Goal: Information Seeking & Learning: Find contact information

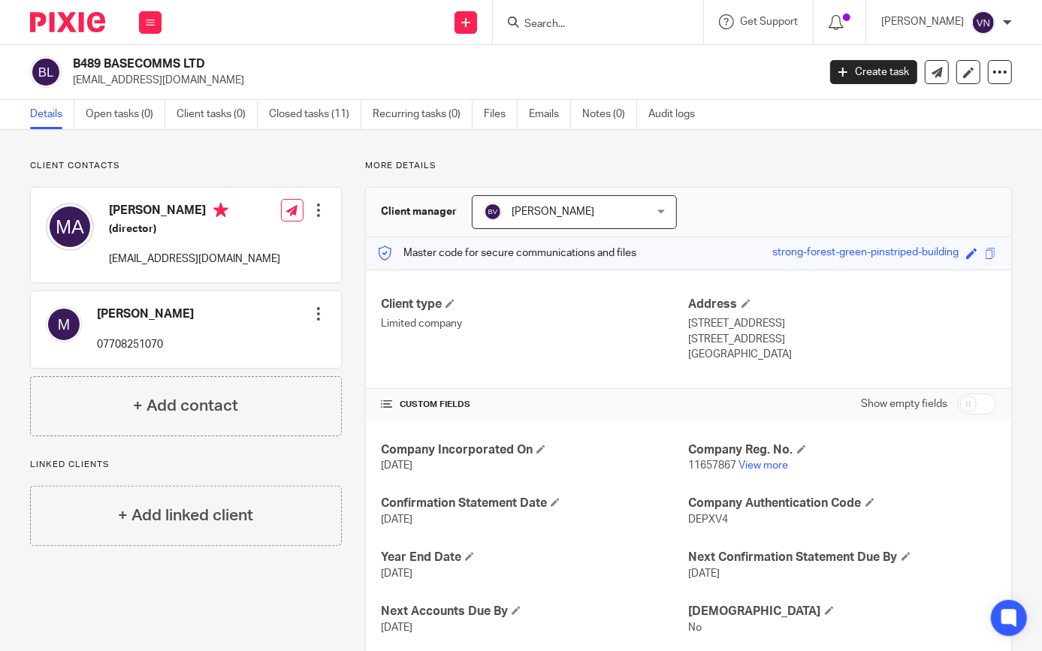
scroll to position [90, 0]
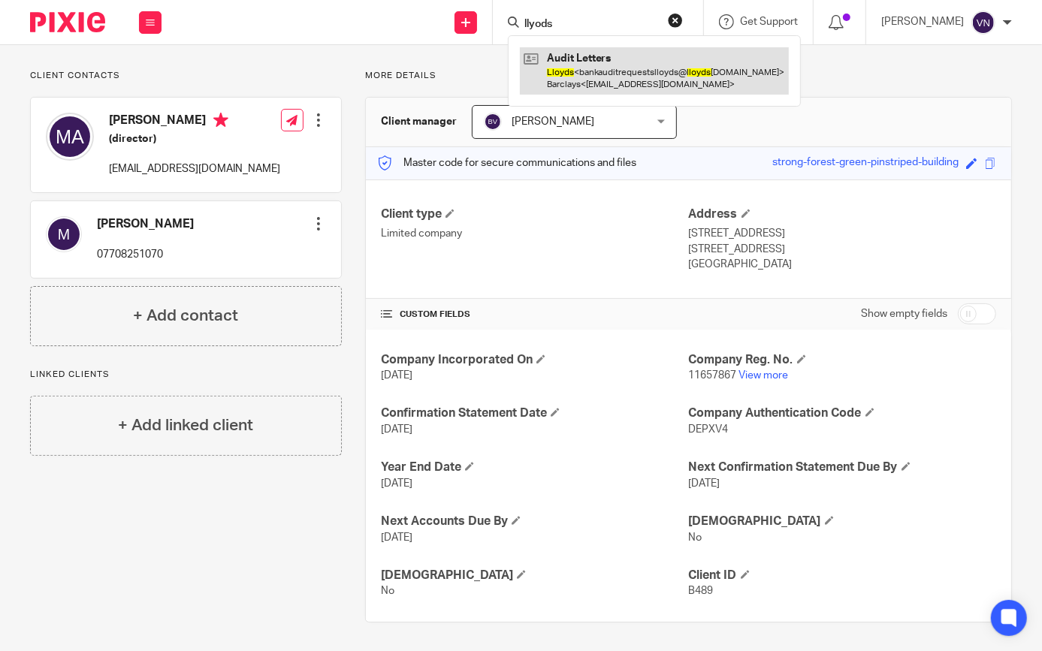
type input "llyods"
click at [671, 64] on link at bounding box center [654, 70] width 269 height 47
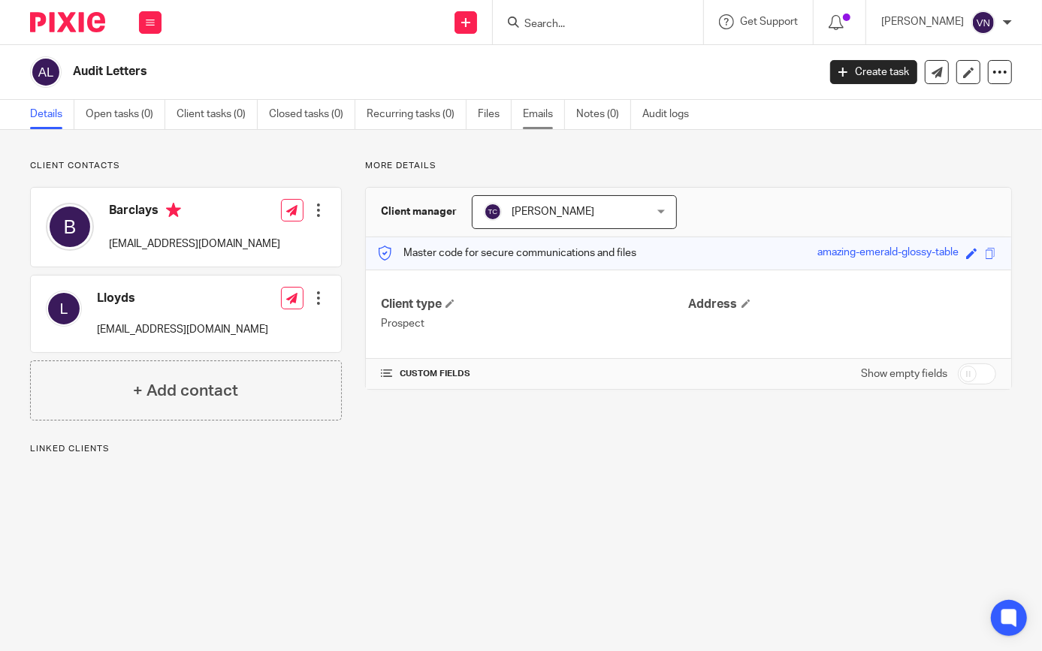
click at [534, 110] on link "Emails" at bounding box center [544, 114] width 42 height 29
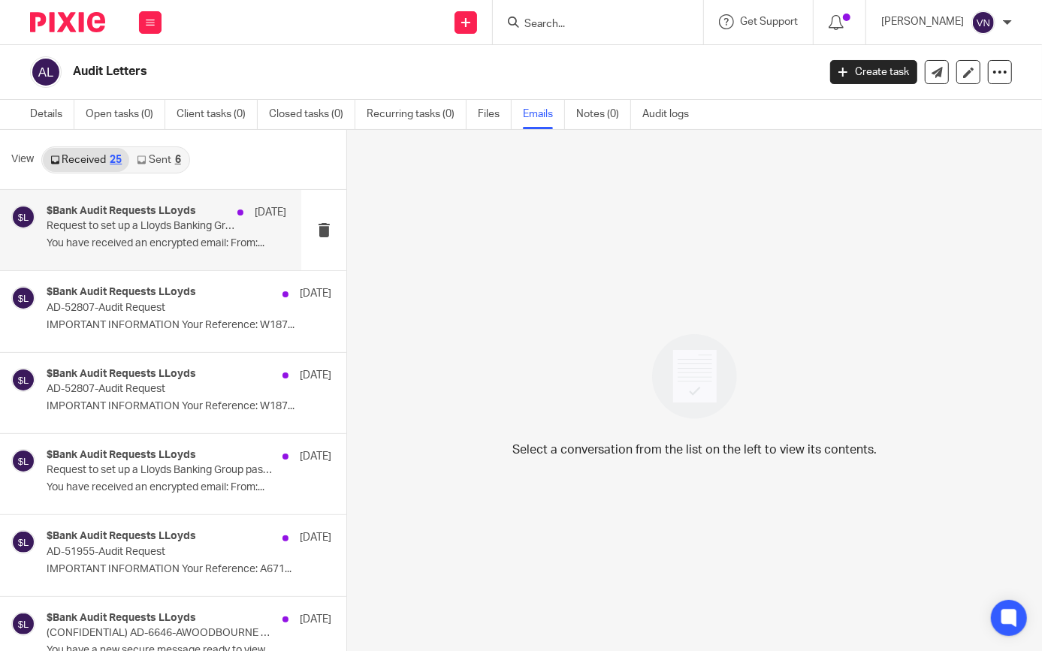
click at [168, 233] on div "$Bank Audit Requests LLoyds [DATE] Request to set up a Lloyds Banking Group pas…" at bounding box center [167, 230] width 240 height 50
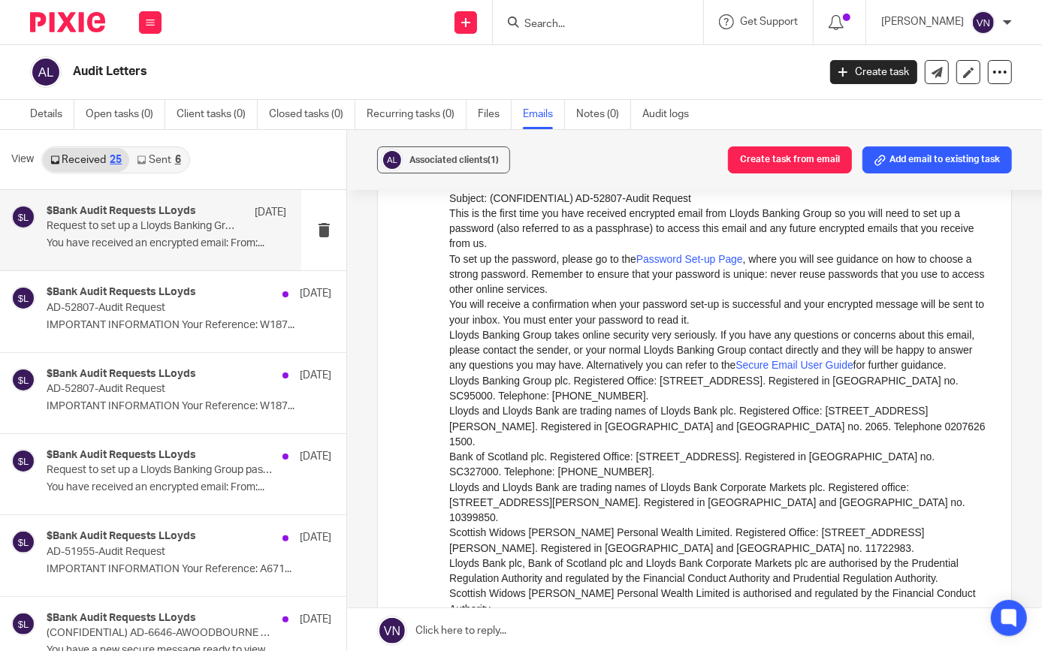
scroll to position [614, 0]
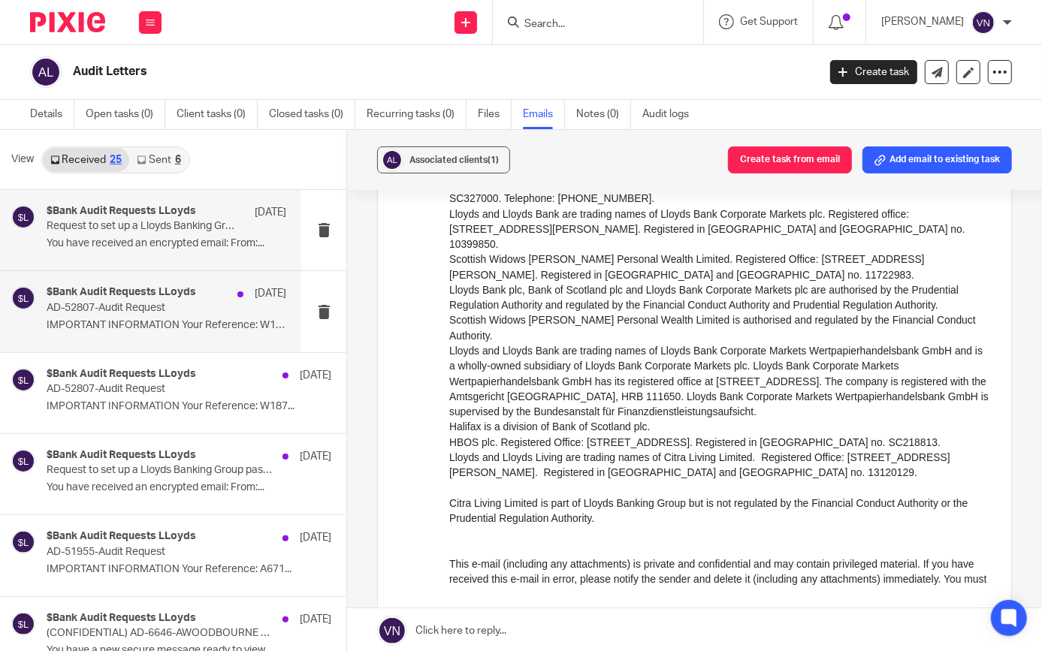
click at [237, 315] on div "$Bank Audit Requests LLoyds 23 Oct AD-52807-Audit Request IMPORTANT INFORMATION…" at bounding box center [167, 311] width 240 height 50
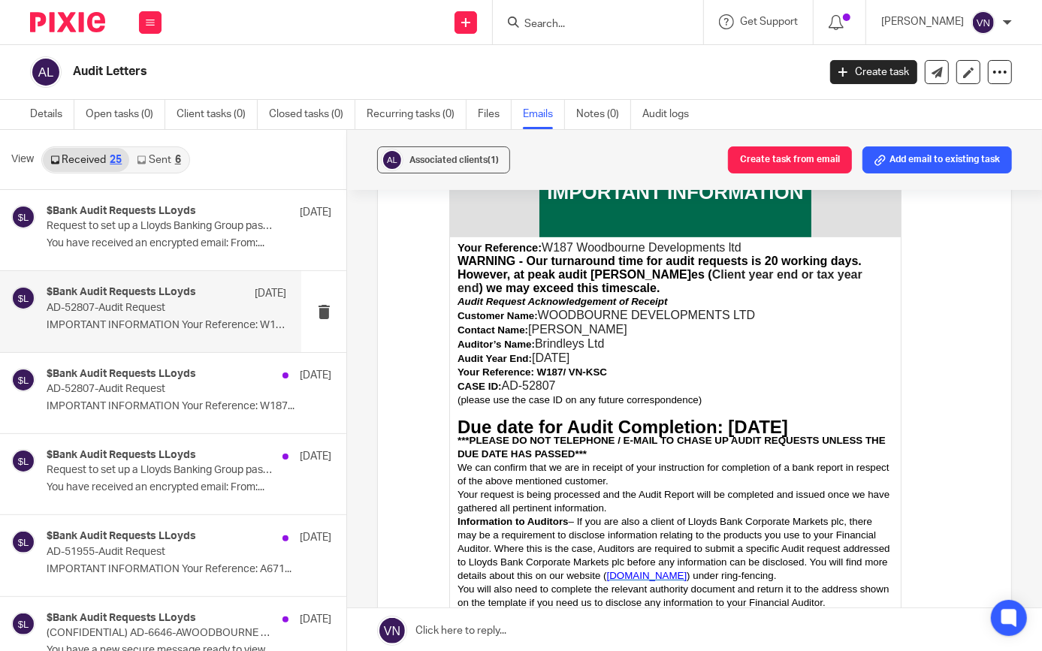
scroll to position [0, 0]
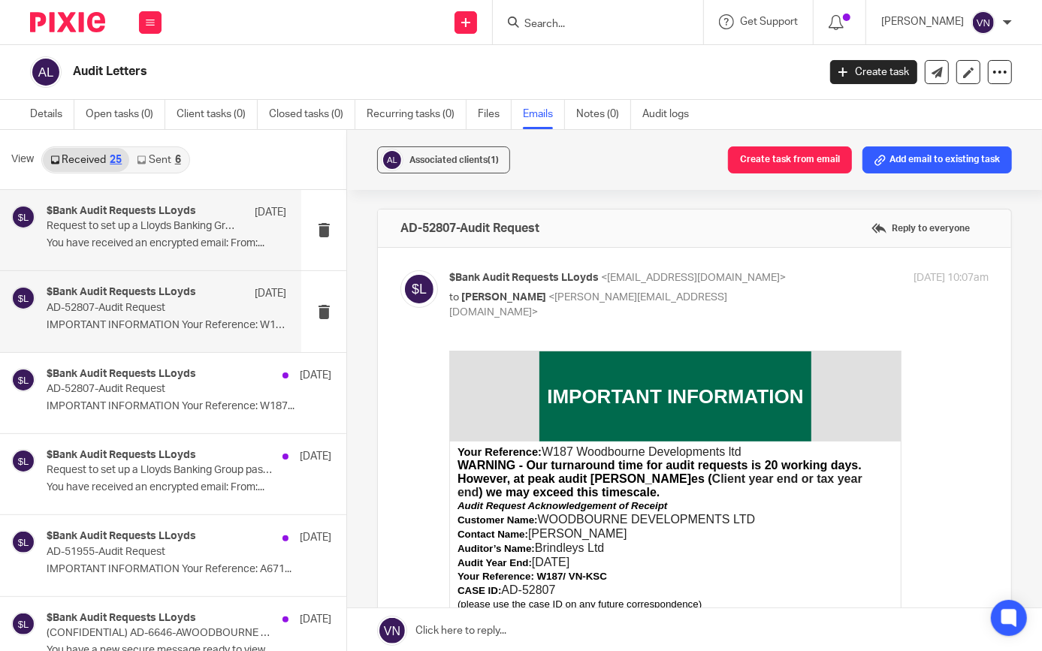
click at [176, 218] on div "$Bank Audit Requests LLoyds 28 Oct" at bounding box center [167, 212] width 240 height 15
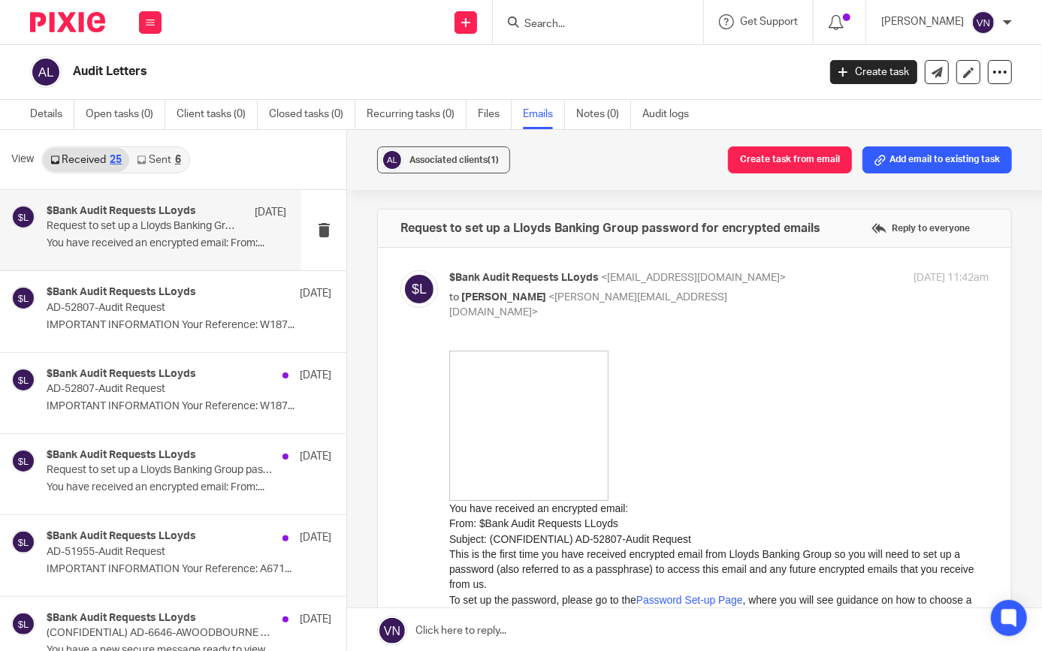
click at [159, 161] on link "Sent 6" at bounding box center [158, 160] width 59 height 24
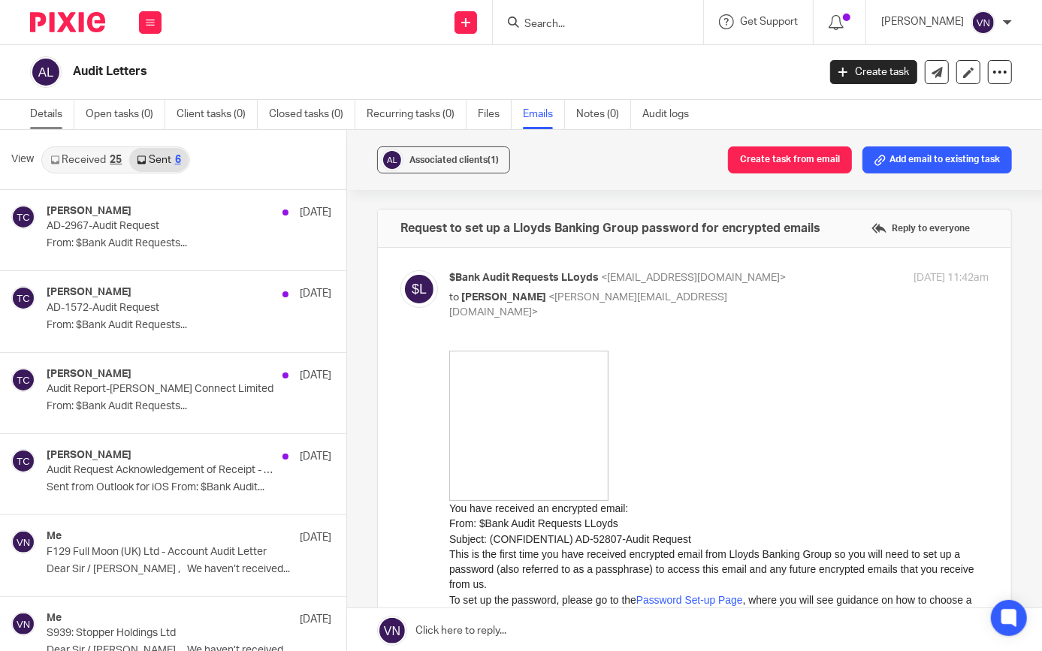
click at [60, 116] on link "Details" at bounding box center [52, 114] width 44 height 29
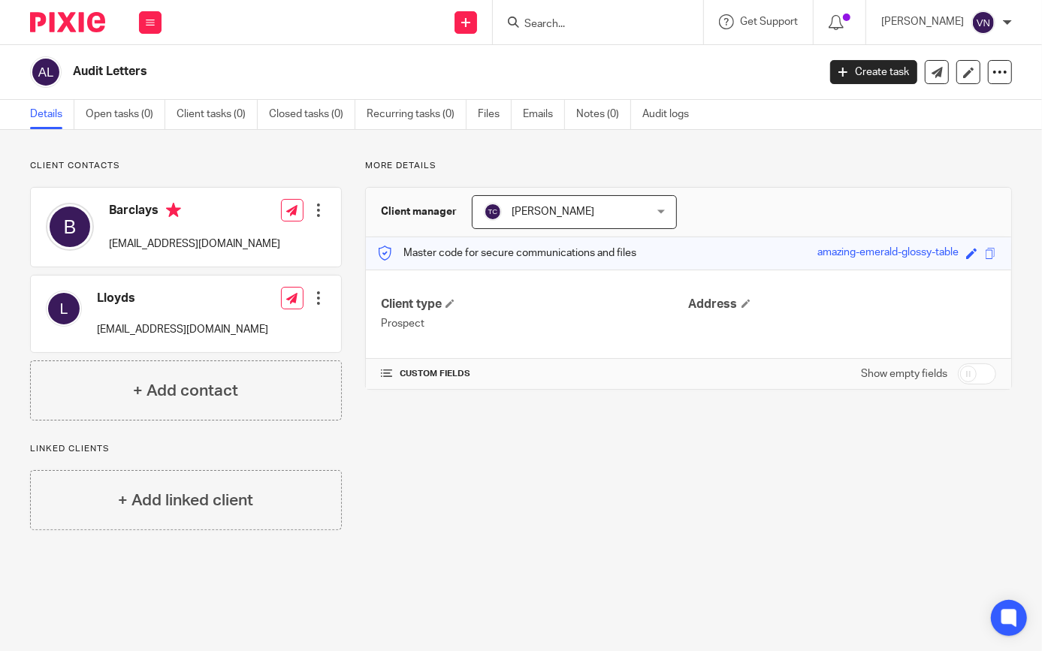
click at [578, 25] on input "Search" at bounding box center [590, 25] width 135 height 14
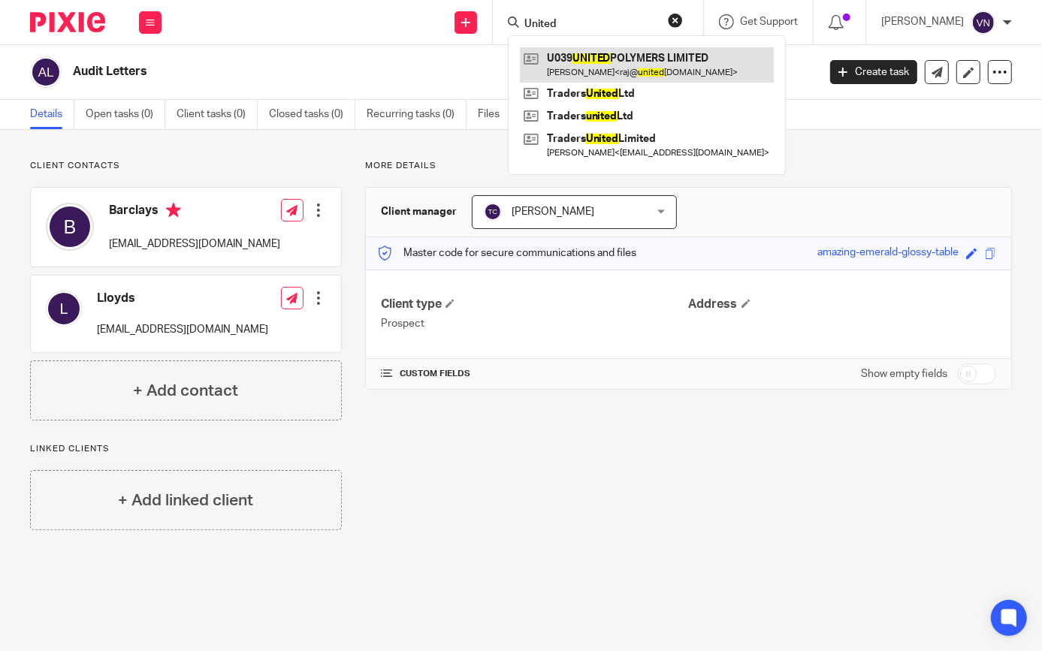
type input "United"
click at [589, 68] on link at bounding box center [647, 64] width 254 height 35
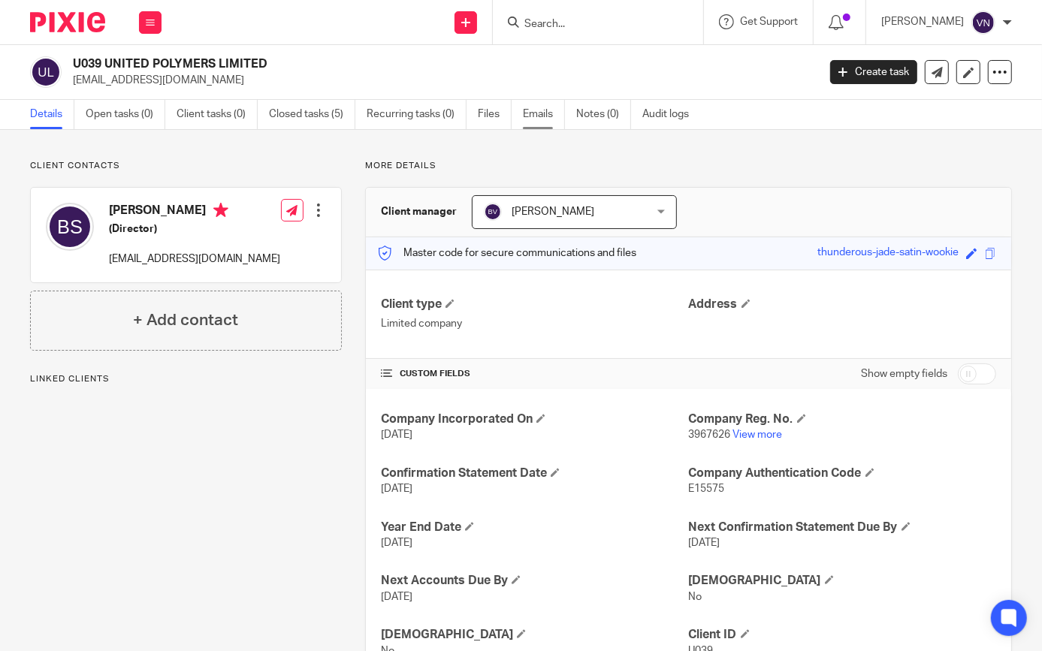
click at [554, 120] on link "Emails" at bounding box center [544, 114] width 42 height 29
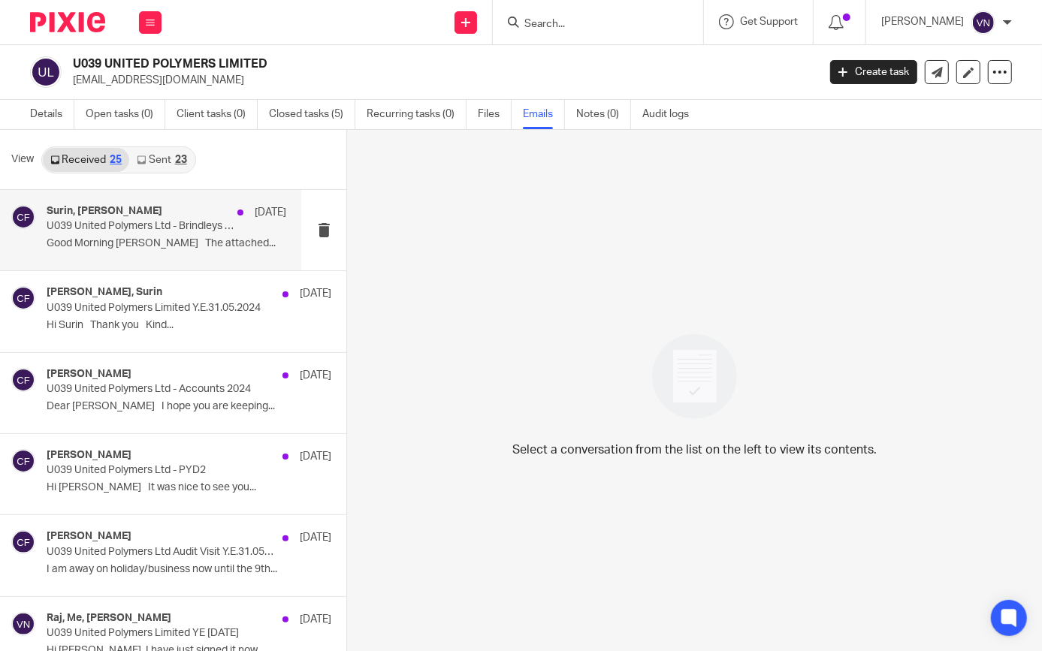
click at [204, 247] on p "Good Morning Chris The attached..." at bounding box center [167, 243] width 240 height 13
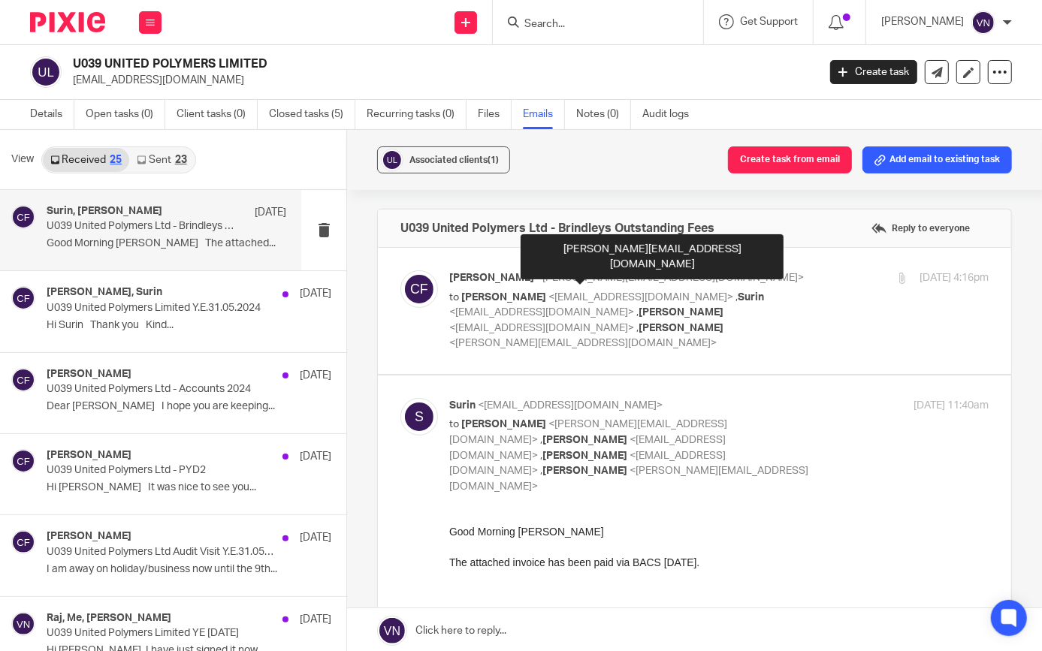
click at [560, 278] on span "<chris@brindleys.co.uk>" at bounding box center [669, 278] width 267 height 11
checkbox input "true"
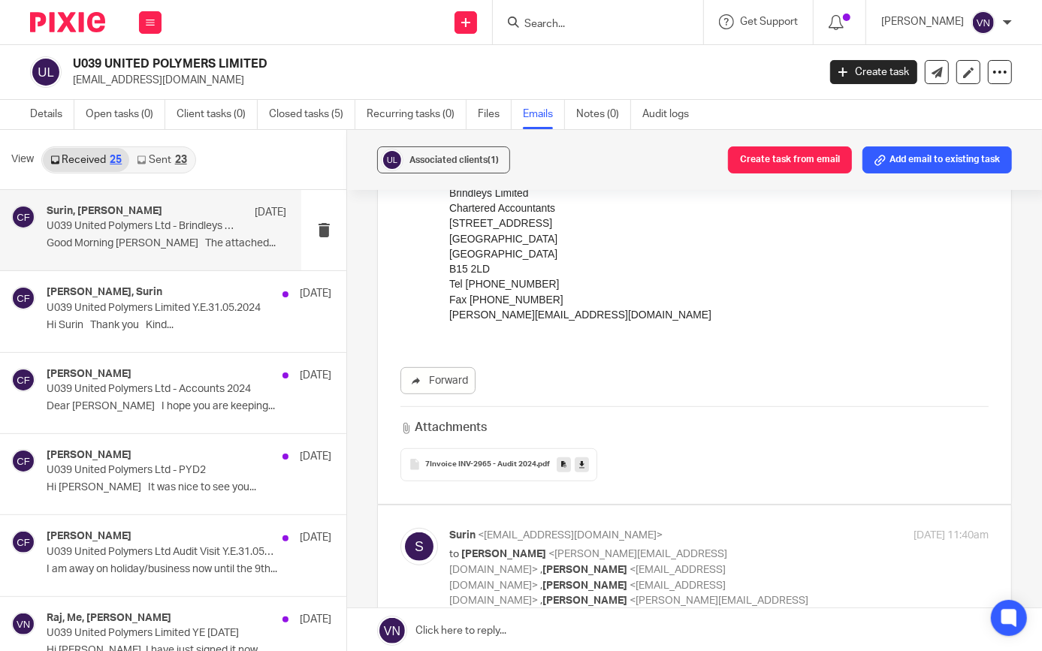
scroll to position [546, 0]
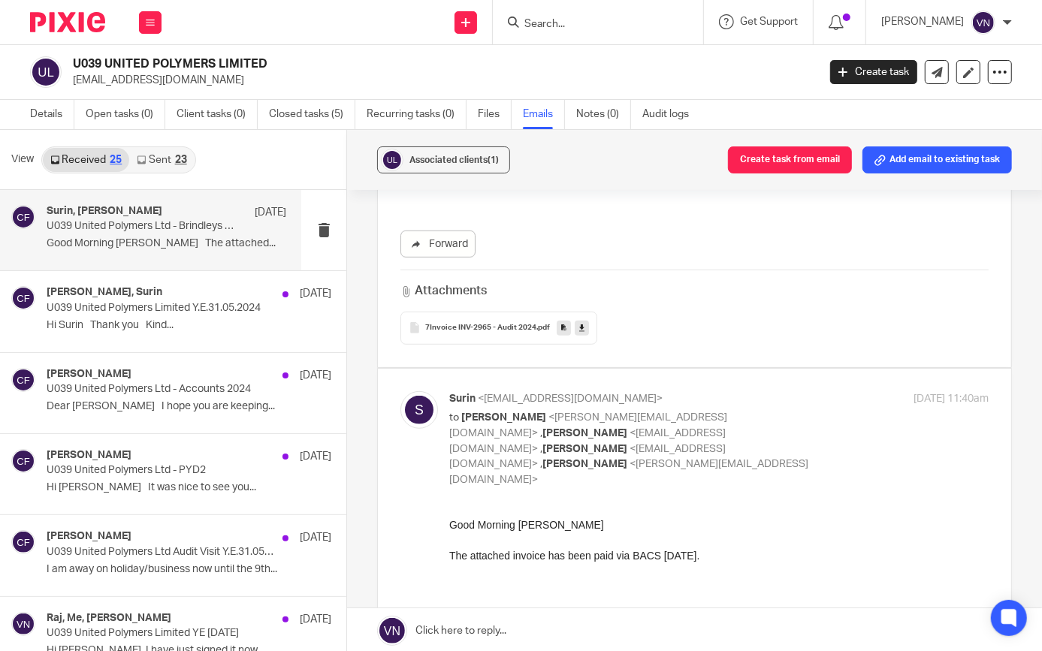
click at [580, 394] on span "<surin@unitedpolymers.com>" at bounding box center [570, 399] width 185 height 11
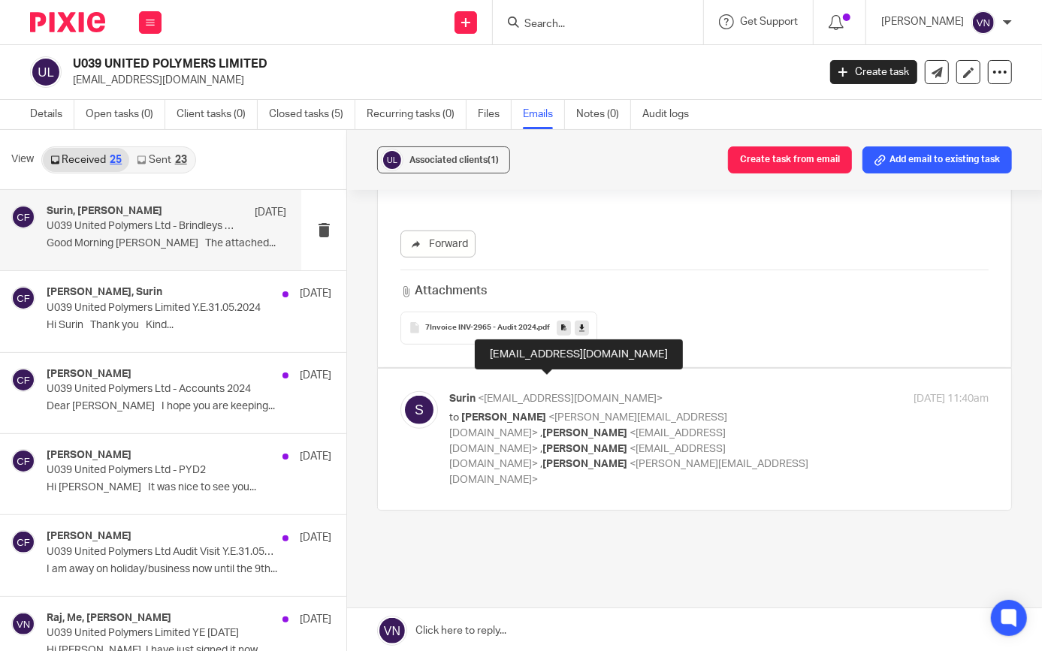
click at [580, 394] on span "<surin@unitedpolymers.com>" at bounding box center [570, 399] width 185 height 11
checkbox input "true"
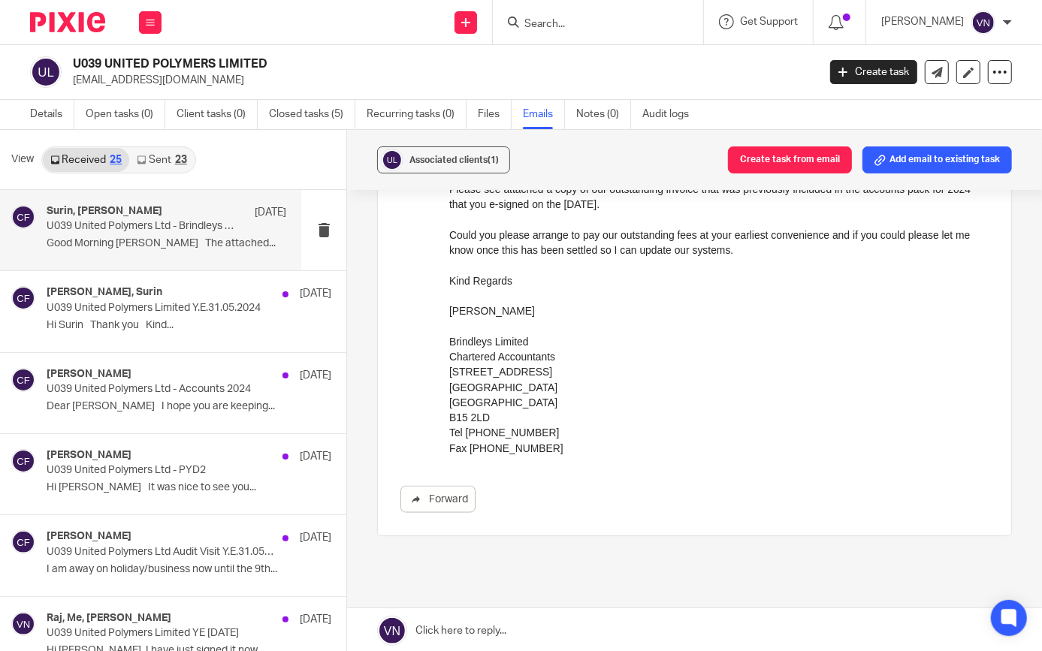
scroll to position [1092, 0]
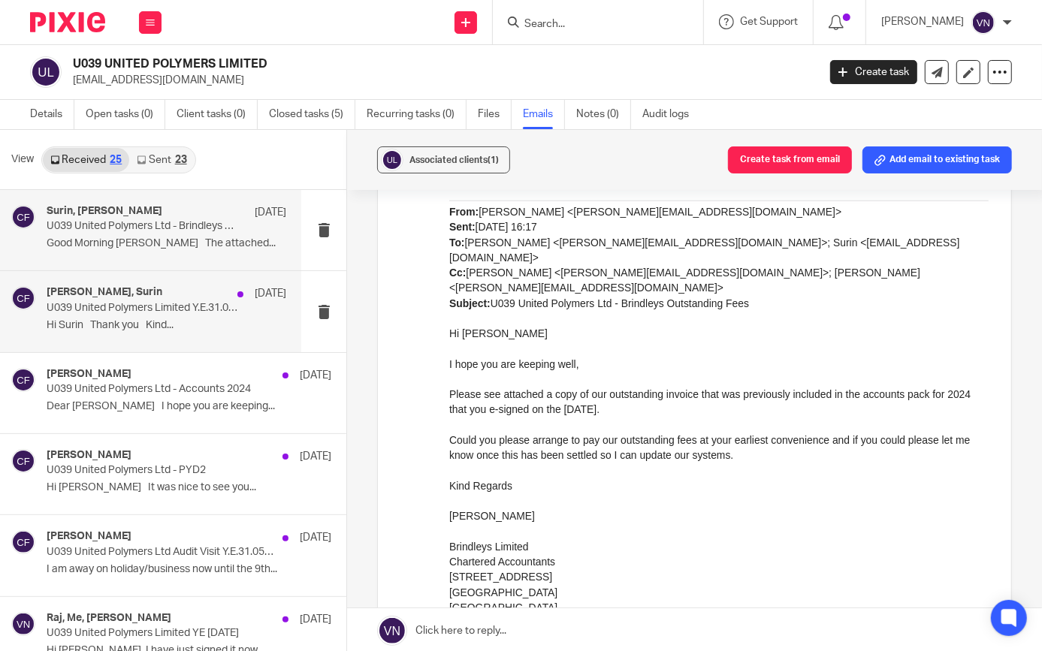
click at [216, 309] on p "U039 United Polymers Limited Y.E.31.05.2024" at bounding box center [142, 308] width 191 height 13
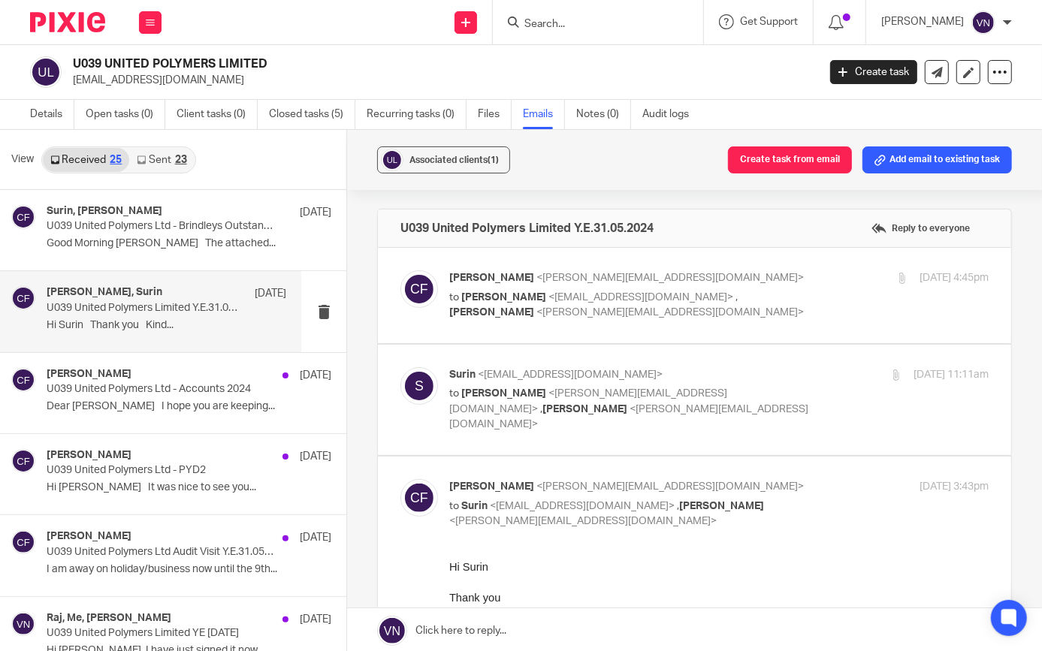
scroll to position [0, 0]
click at [559, 279] on span "<chris@brindleys.co.uk>" at bounding box center [669, 278] width 267 height 11
checkbox input "true"
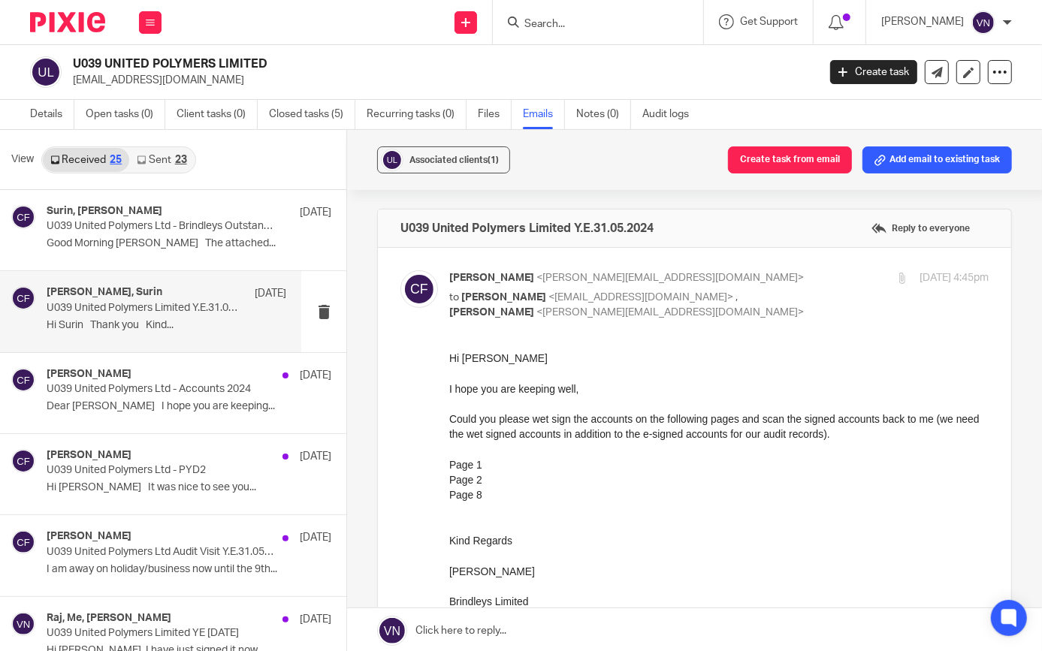
click at [592, 30] on input "Search" at bounding box center [590, 25] width 135 height 14
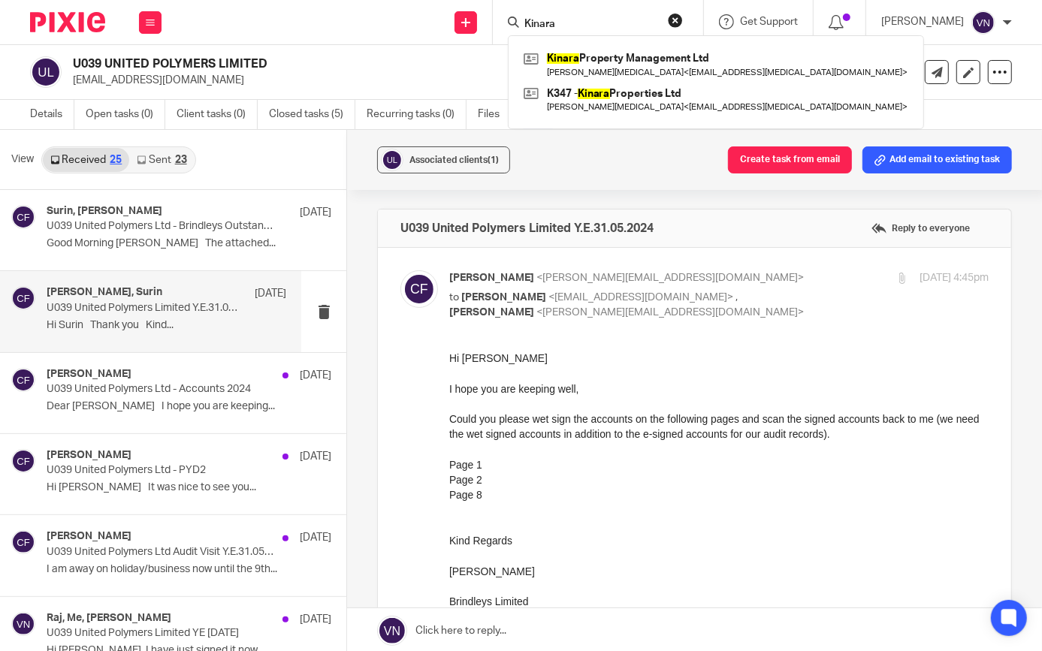
drag, startPoint x: 602, startPoint y: 22, endPoint x: 560, endPoint y: 20, distance: 41.4
click at [560, 20] on div "Kinara" at bounding box center [595, 22] width 175 height 19
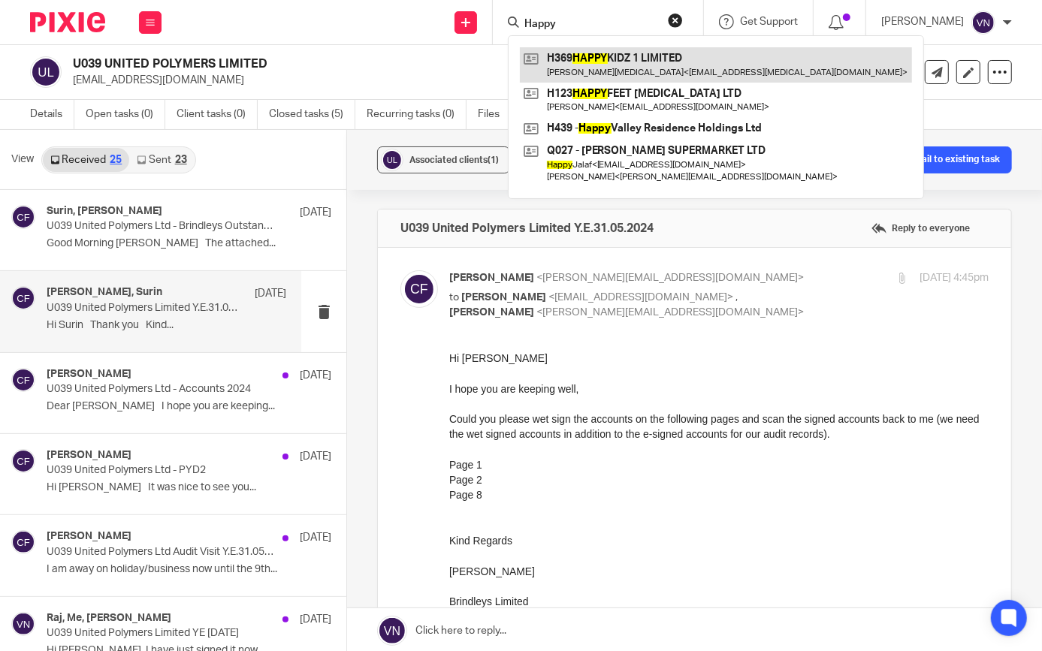
type input "Happy"
click at [650, 68] on link at bounding box center [716, 64] width 392 height 35
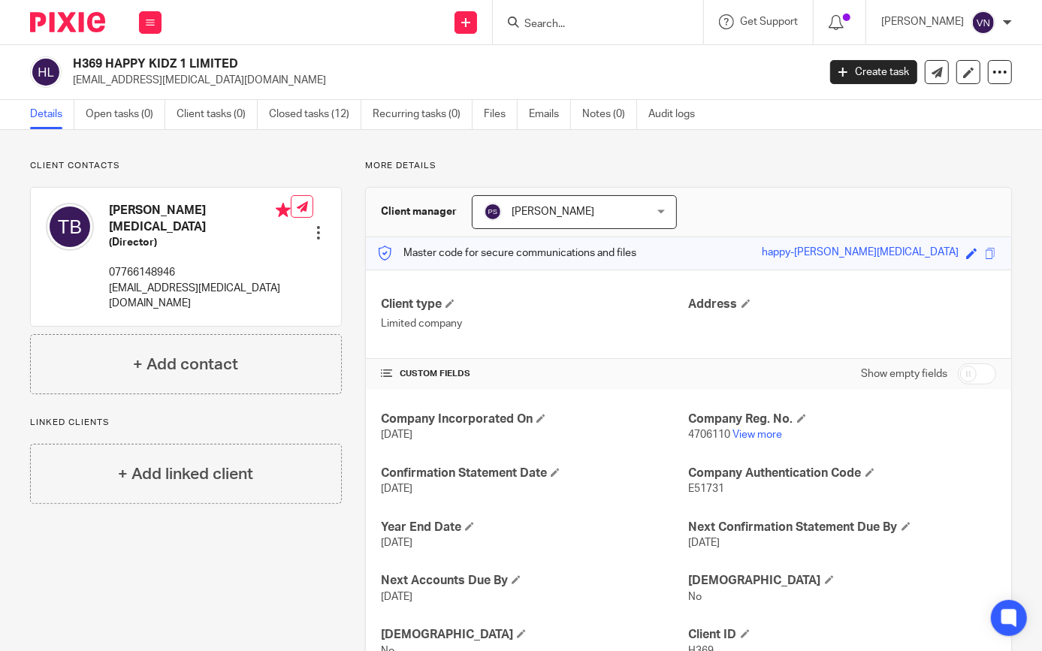
click at [645, 29] on input "Search" at bounding box center [590, 25] width 135 height 14
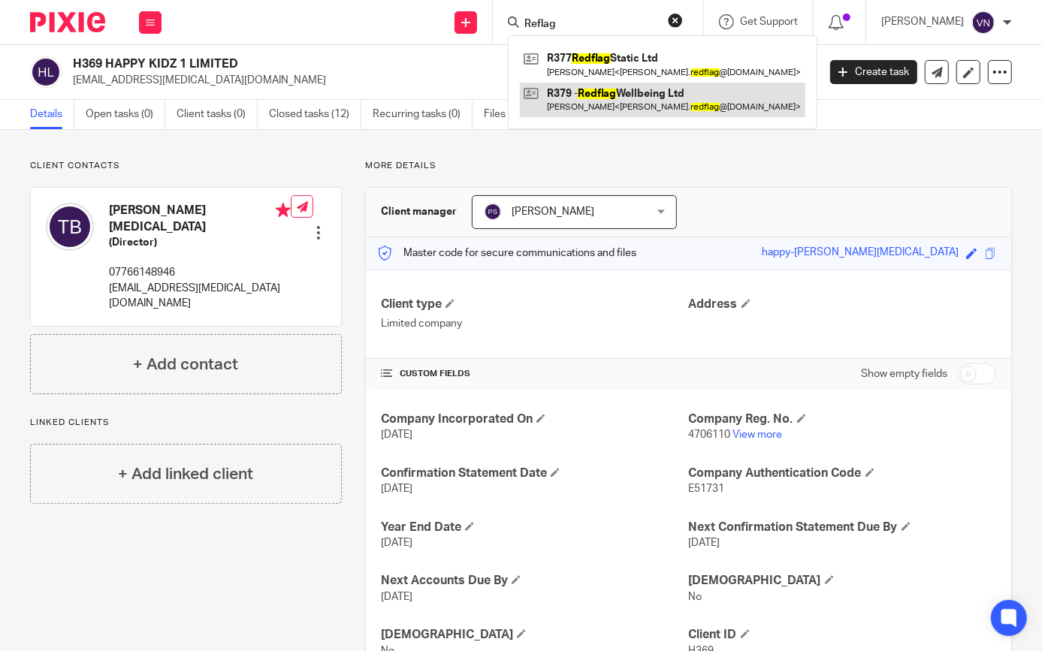
type input "Reflag"
click at [648, 89] on link at bounding box center [662, 100] width 285 height 35
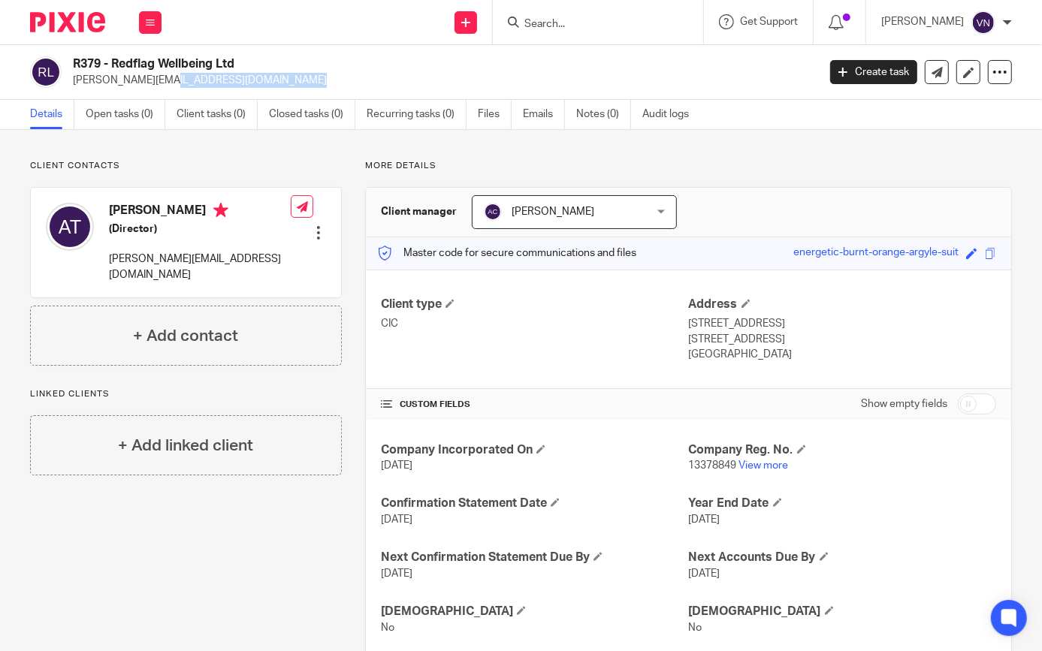
drag, startPoint x: 210, startPoint y: 82, endPoint x: 74, endPoint y: 77, distance: 135.2
click at [74, 77] on p "[PERSON_NAME][EMAIL_ADDRESS][DOMAIN_NAME]" at bounding box center [440, 80] width 734 height 15
click at [547, 113] on link "Emails" at bounding box center [544, 114] width 42 height 29
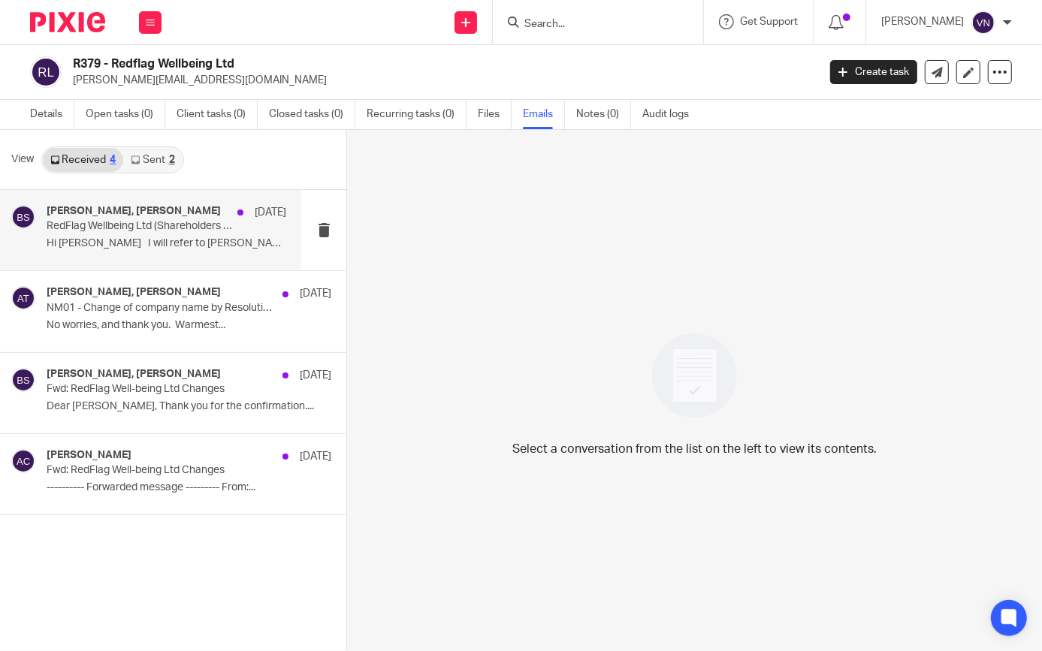
click at [149, 238] on p "Hi [PERSON_NAME] I will refer to [PERSON_NAME] for..." at bounding box center [167, 243] width 240 height 13
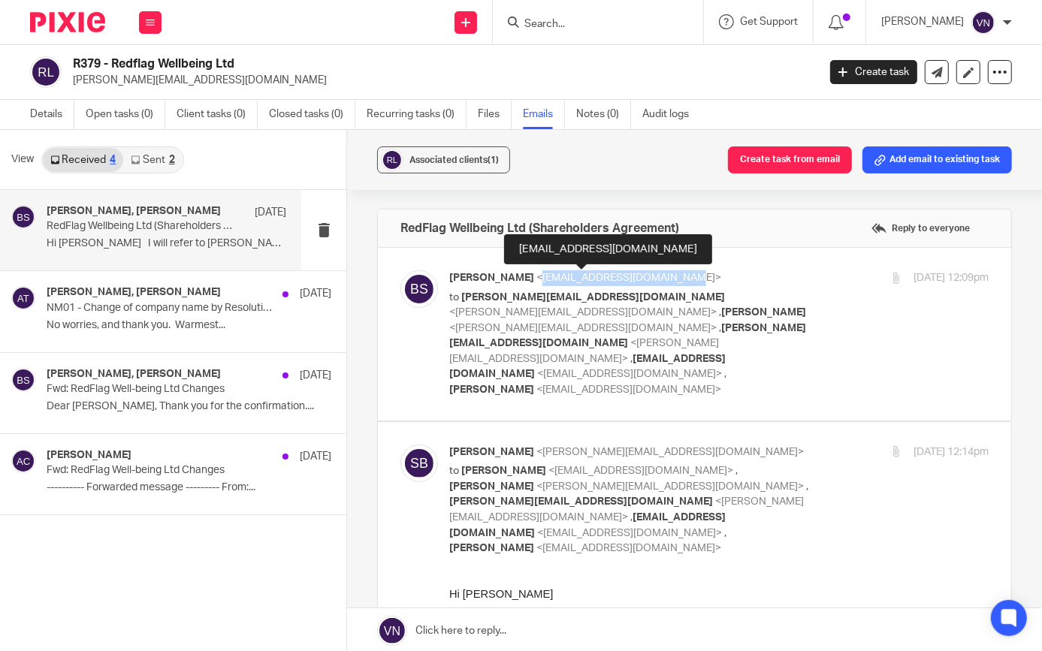
drag, startPoint x: 653, startPoint y: 276, endPoint x: 512, endPoint y: 274, distance: 141.2
click at [536, 274] on span "<[EMAIL_ADDRESS][DOMAIN_NAME]>" at bounding box center [628, 278] width 185 height 11
drag, startPoint x: 512, startPoint y: 274, endPoint x: 525, endPoint y: 274, distance: 12.8
copy span "[EMAIL_ADDRESS][DOMAIN_NAME]"
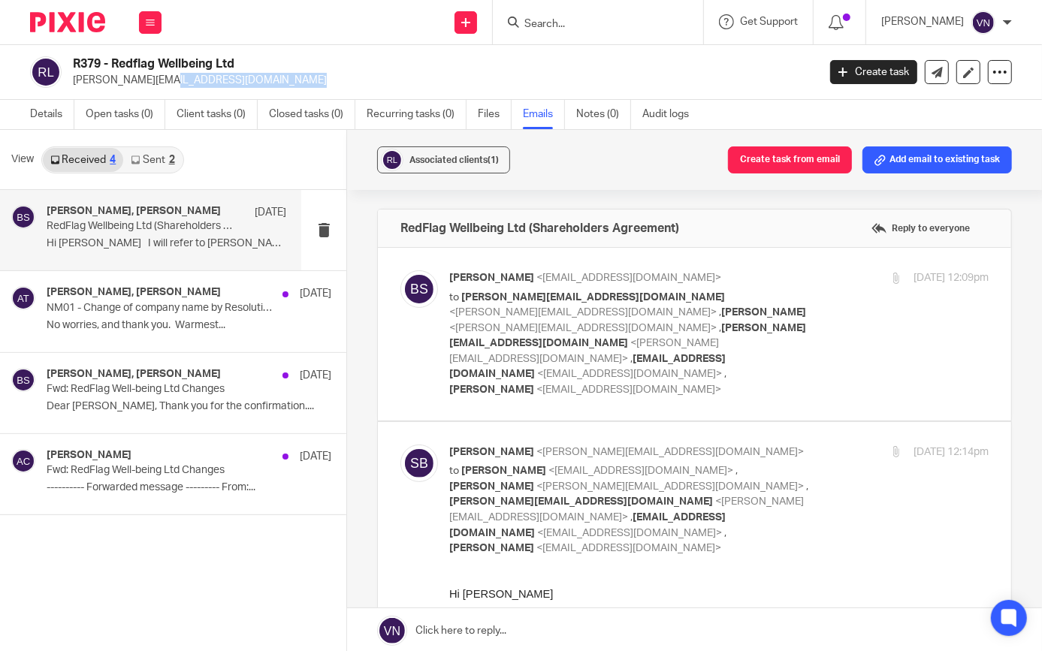
drag, startPoint x: 214, startPoint y: 81, endPoint x: 72, endPoint y: 78, distance: 142.0
click at [73, 78] on p "[PERSON_NAME][EMAIL_ADDRESS][DOMAIN_NAME]" at bounding box center [440, 80] width 734 height 15
copy p "[PERSON_NAME][EMAIL_ADDRESS][DOMAIN_NAME]"
click at [170, 243] on p "Hi [PERSON_NAME] I will refer to [PERSON_NAME] for..." at bounding box center [167, 243] width 240 height 13
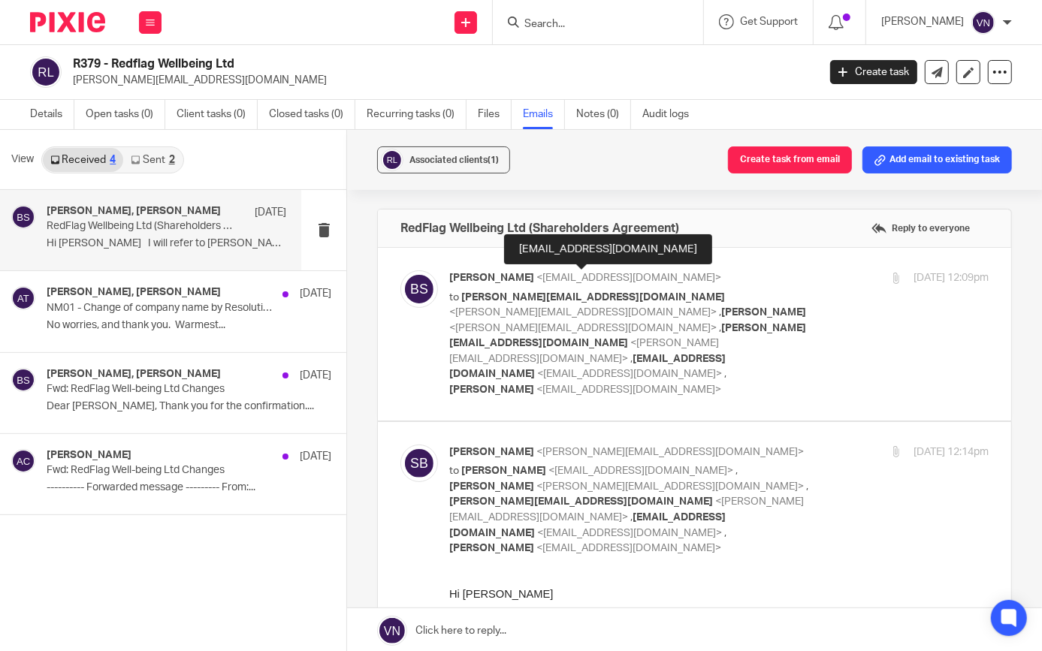
click at [587, 278] on span "<[EMAIL_ADDRESS][DOMAIN_NAME]>" at bounding box center [628, 278] width 185 height 11
checkbox input "true"
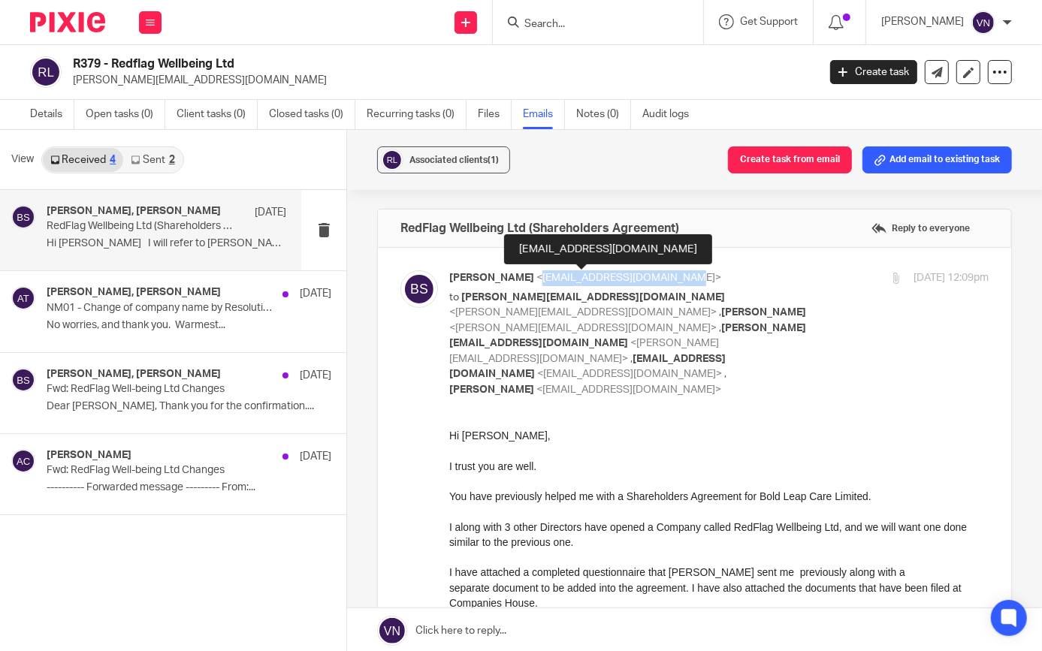
drag, startPoint x: 653, startPoint y: 276, endPoint x: 512, endPoint y: 272, distance: 140.5
click at [536, 273] on span "<[EMAIL_ADDRESS][DOMAIN_NAME]>" at bounding box center [628, 278] width 185 height 11
drag, startPoint x: 512, startPoint y: 272, endPoint x: 522, endPoint y: 273, distance: 9.9
copy span "[EMAIL_ADDRESS][DOMAIN_NAME]"
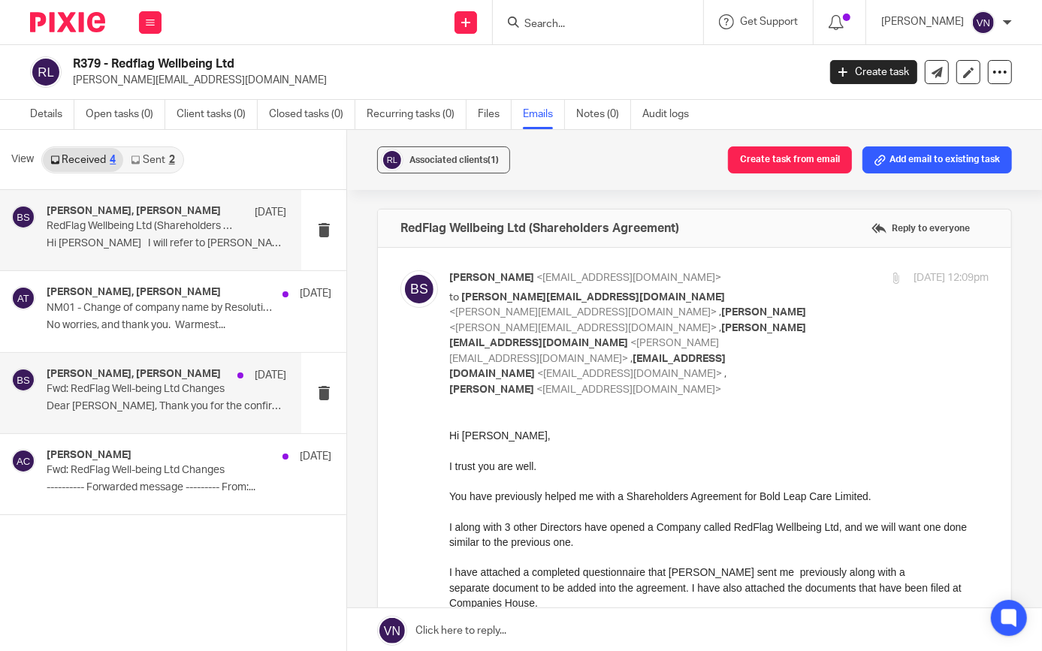
click at [179, 397] on div "[PERSON_NAME], [PERSON_NAME] [DATE] Fwd: RedFlag Well-being Ltd Changes Dear [P…" at bounding box center [167, 393] width 240 height 50
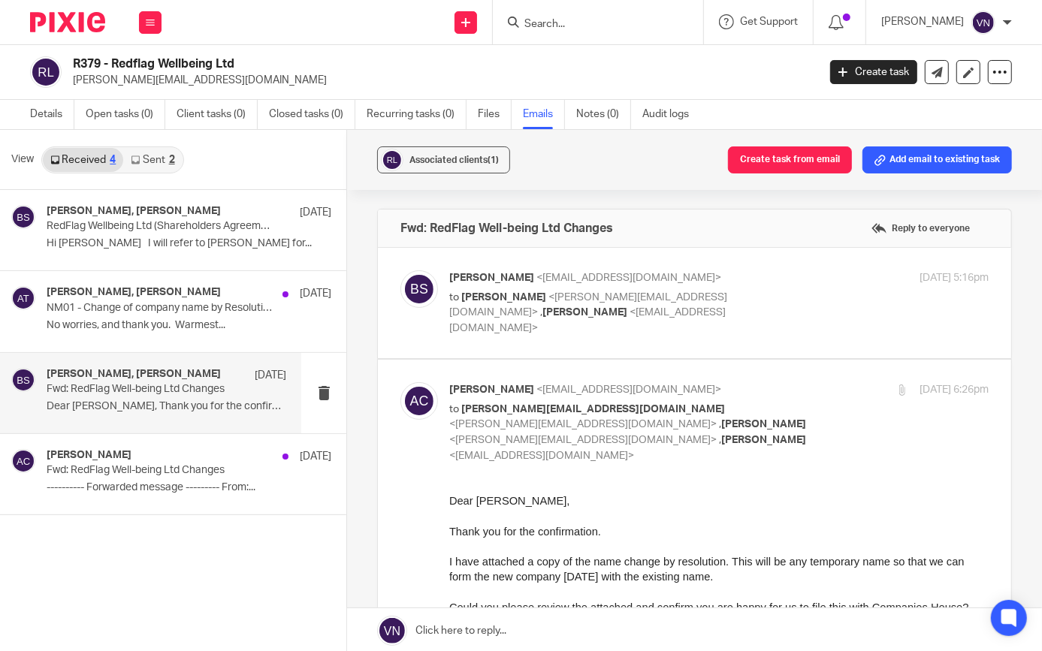
click at [553, 279] on span "<[EMAIL_ADDRESS][DOMAIN_NAME]>" at bounding box center [628, 278] width 185 height 11
checkbox input "true"
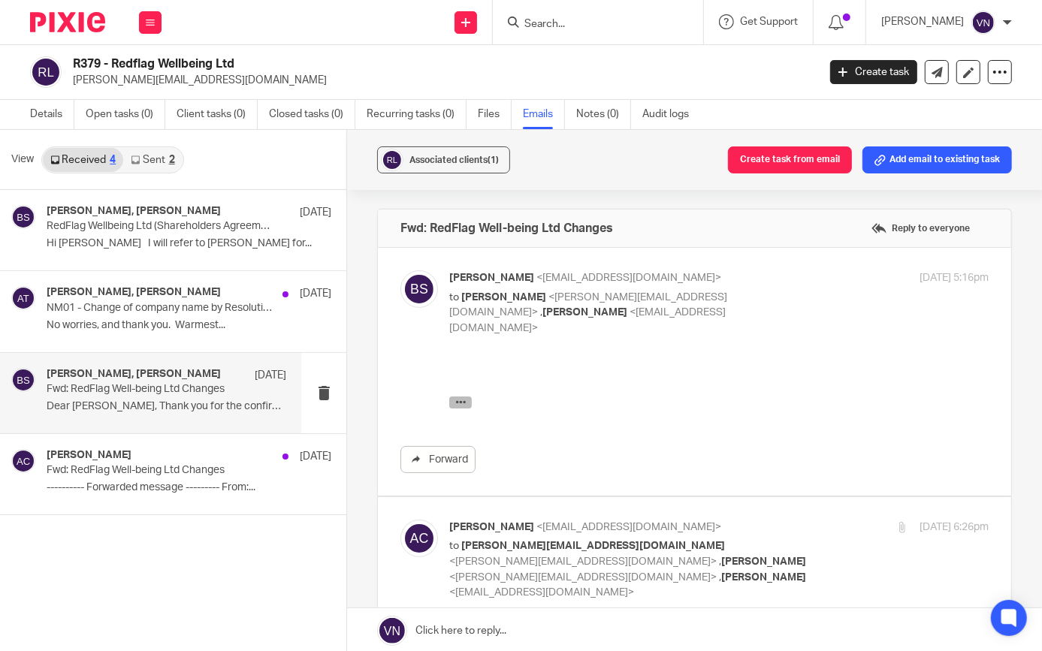
click at [455, 403] on icon "button" at bounding box center [460, 402] width 11 height 11
